Goal: Use online tool/utility: Utilize a website feature to perform a specific function

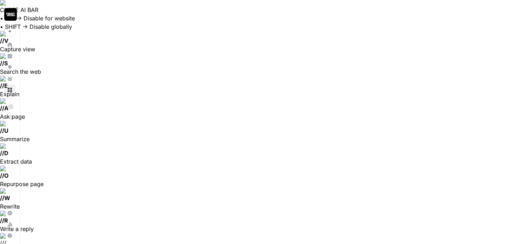
scroll to position [888, 429]
